Goal: Task Accomplishment & Management: Manage account settings

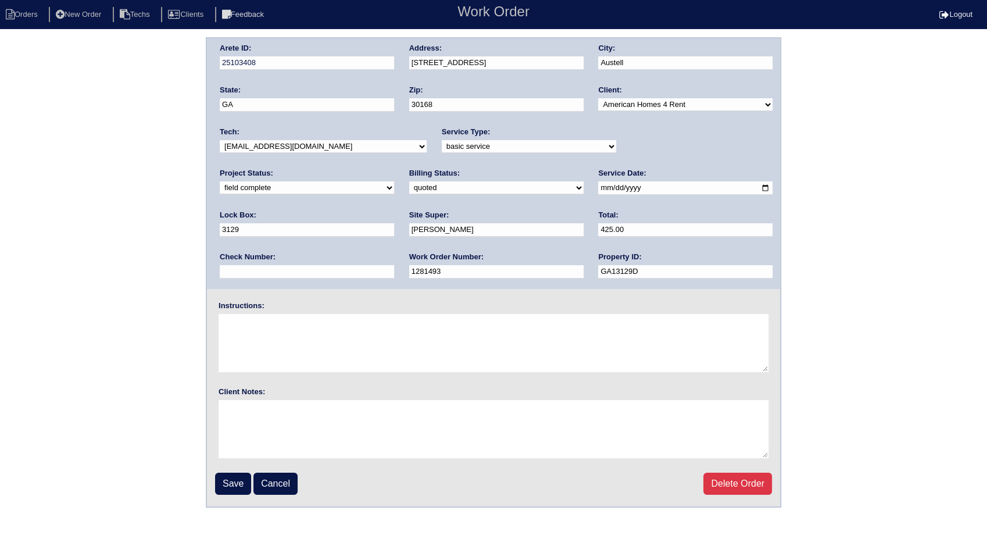
click at [409, 188] on select "need to quote quoted need to invoice invoiced paid warranty purchase order need…" at bounding box center [496, 187] width 174 height 13
select select "invoiced"
click at [409, 181] on select "need to quote quoted need to invoice invoiced paid warranty purchase order need…" at bounding box center [496, 187] width 174 height 13
click at [237, 485] on input "Save" at bounding box center [233, 483] width 36 height 22
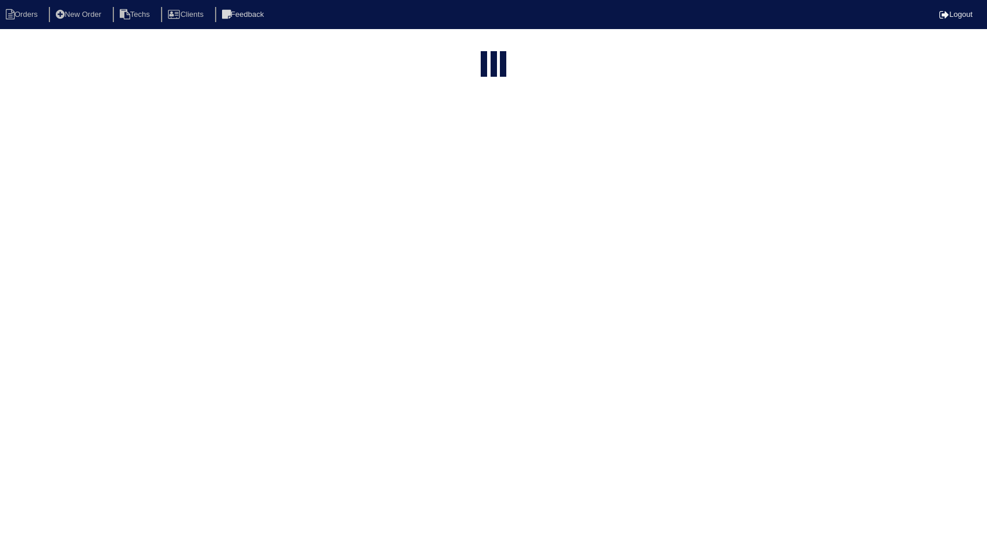
select select "15"
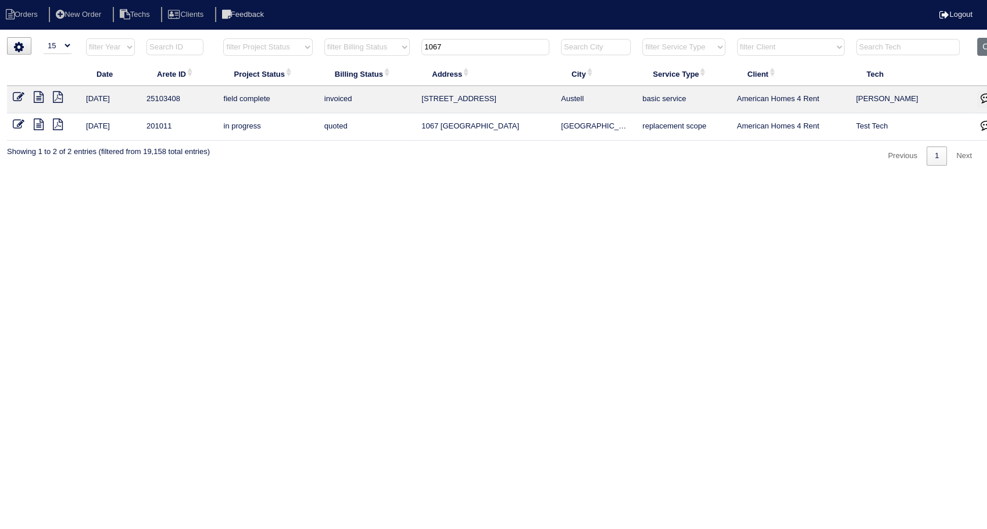
drag, startPoint x: 460, startPoint y: 51, endPoint x: 384, endPoint y: 67, distance: 77.8
click at [384, 67] on table "Date Arete ID Project Status Billing Status Address City Service Type Client Te…" at bounding box center [511, 89] width 1008 height 103
type input "612"
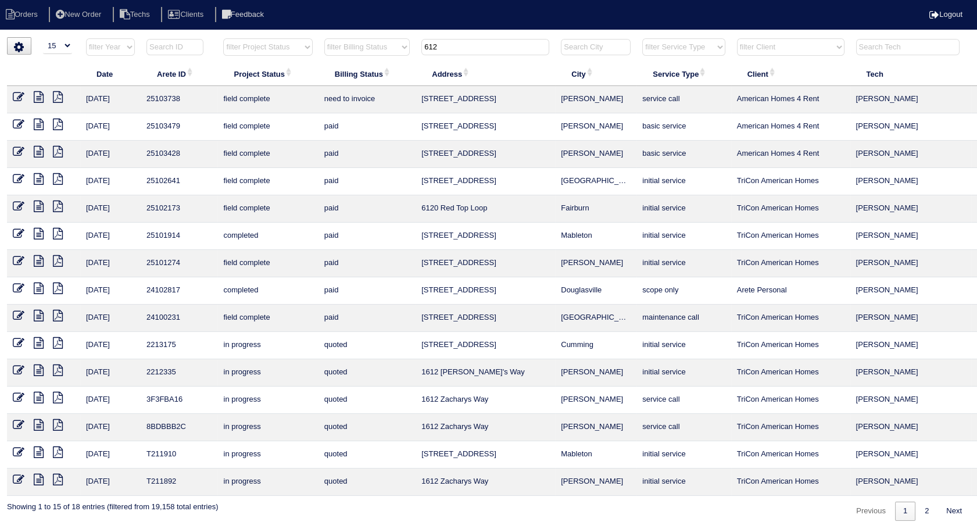
click at [23, 96] on icon at bounding box center [19, 97] width 12 height 12
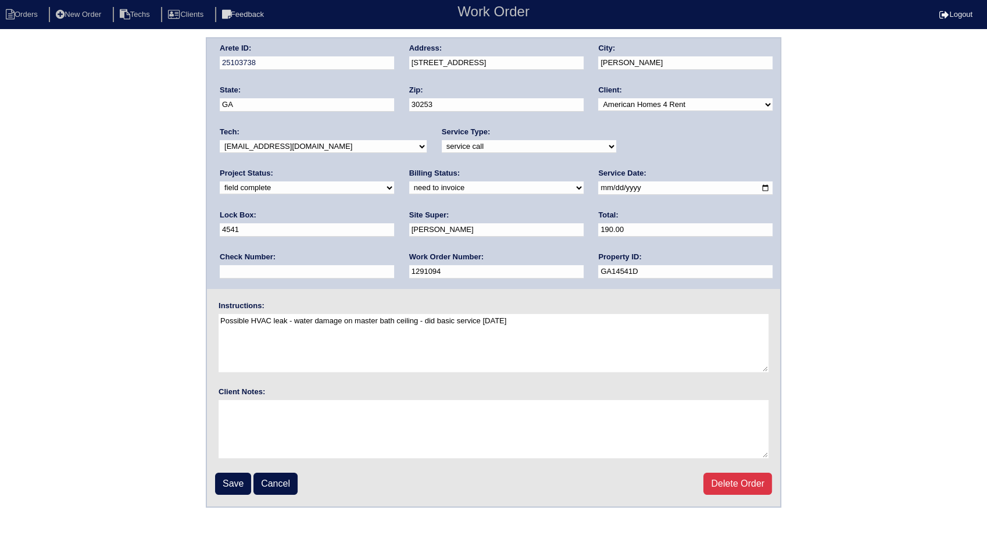
click at [409, 189] on select "need to quote quoted need to invoice invoiced paid warranty purchase order need…" at bounding box center [496, 187] width 174 height 13
select select "invoiced"
click at [409, 181] on select "need to quote quoted need to invoice invoiced paid warranty purchase order need…" at bounding box center [496, 187] width 174 height 13
click at [239, 485] on input "Save" at bounding box center [233, 483] width 36 height 22
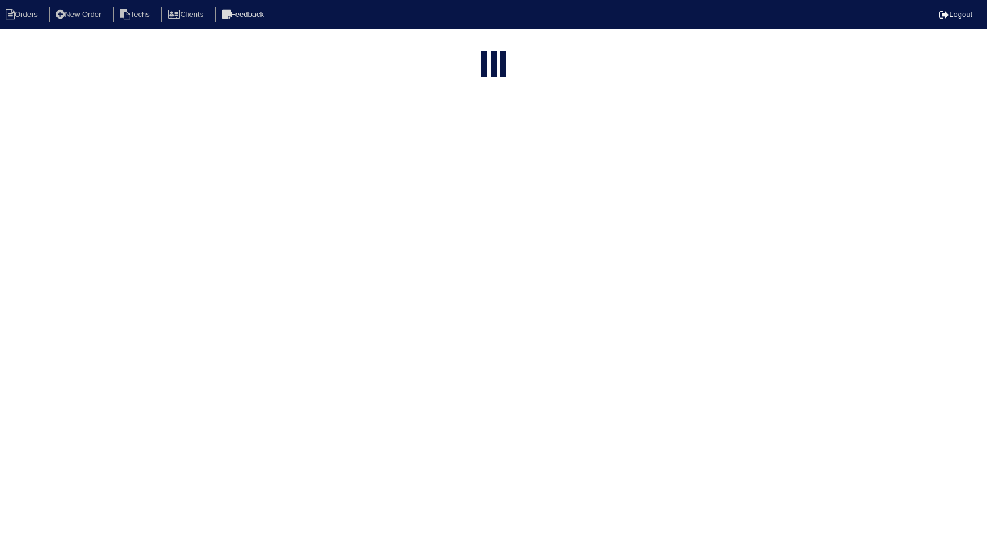
select select "15"
type input "612"
